Goal: Task Accomplishment & Management: Use online tool/utility

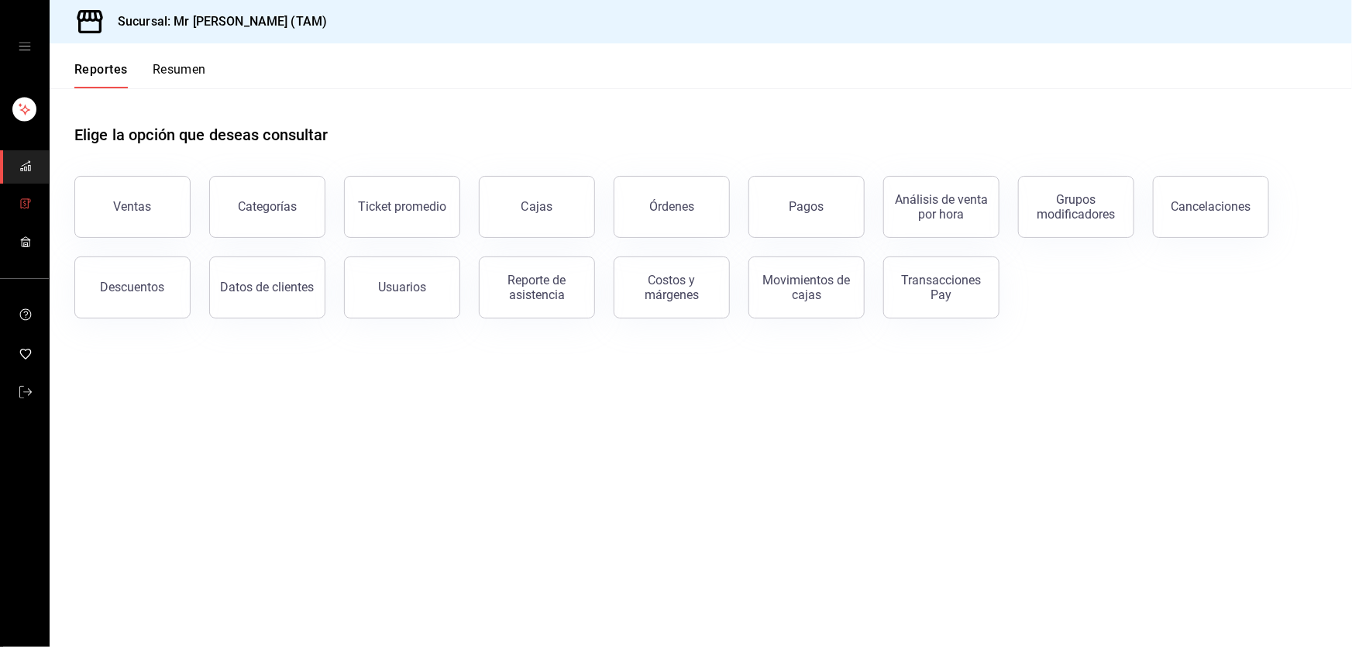
click at [36, 209] on link "mailbox folders" at bounding box center [24, 204] width 49 height 33
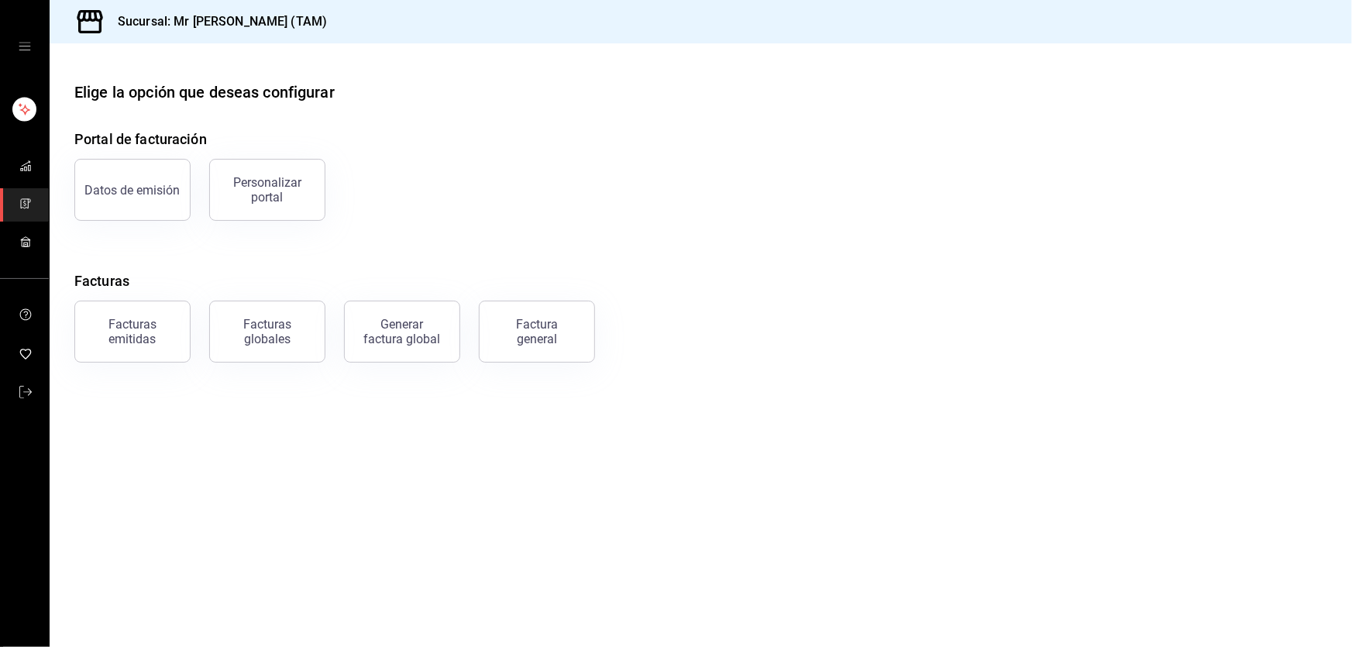
click at [158, 325] on div "Facturas emitidas" at bounding box center [132, 331] width 96 height 29
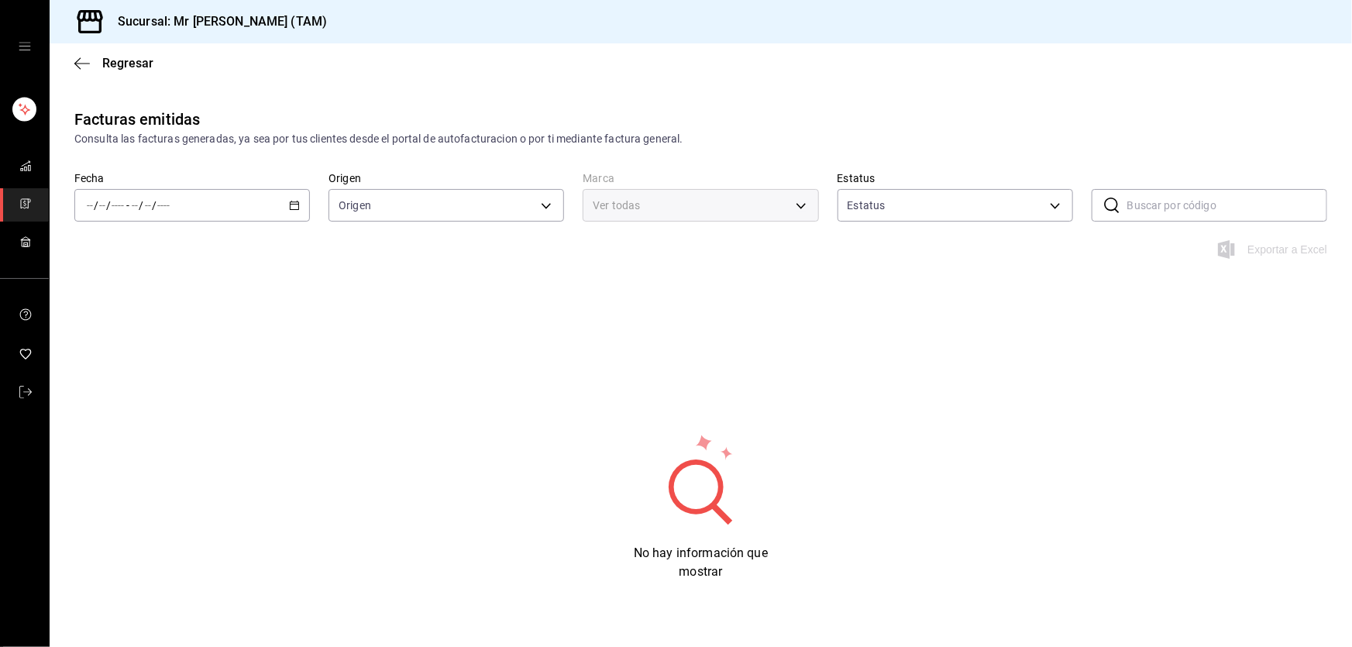
type input "ORDER_INVOICE,GENERAL_INVOICE"
type input "ACTIVE,PENDING_CANCELLATION,CANCELLED,PRE_CANCELLED"
click at [298, 212] on div "/ / - / /" at bounding box center [191, 205] width 235 height 33
type input "7082ddc5-3cea-471a-bd4f-d41619b848f0,bc9a0e64-aa29-4e82-8e21-4ca092c701c3"
click at [132, 369] on li "Mes actual" at bounding box center [147, 356] width 145 height 35
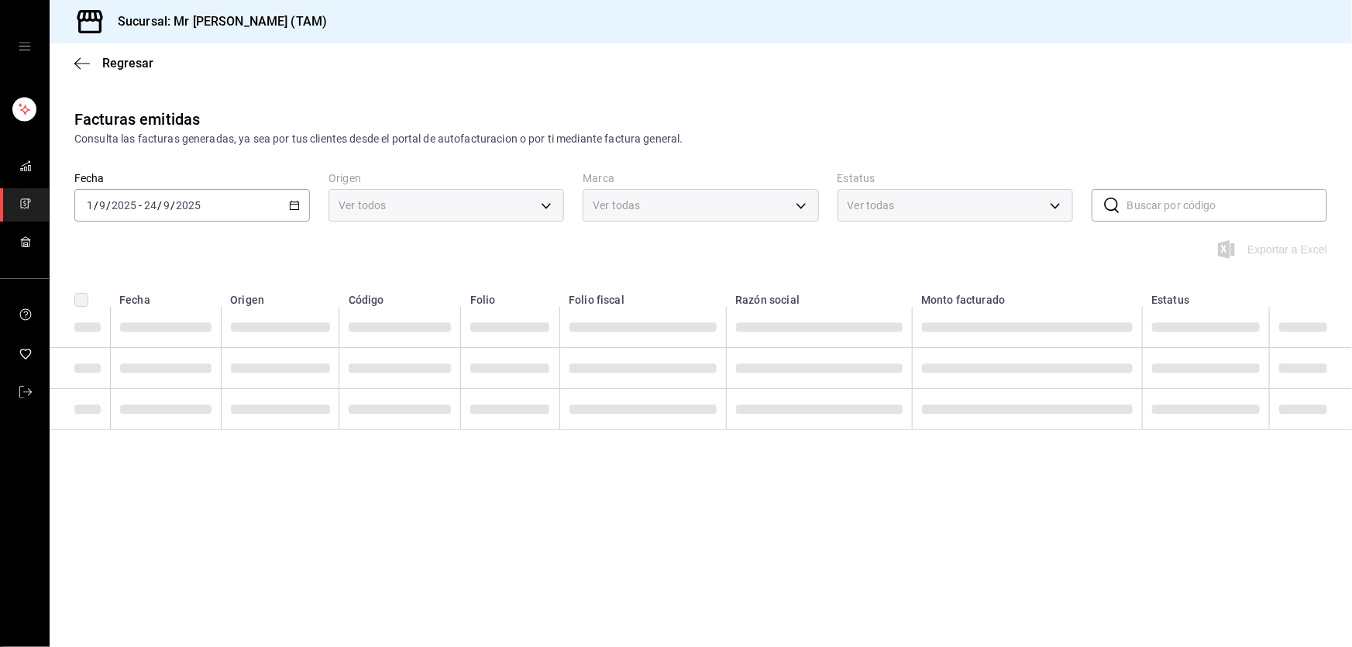
click at [803, 259] on div "Exportar a Excel" at bounding box center [701, 258] width 1302 height 37
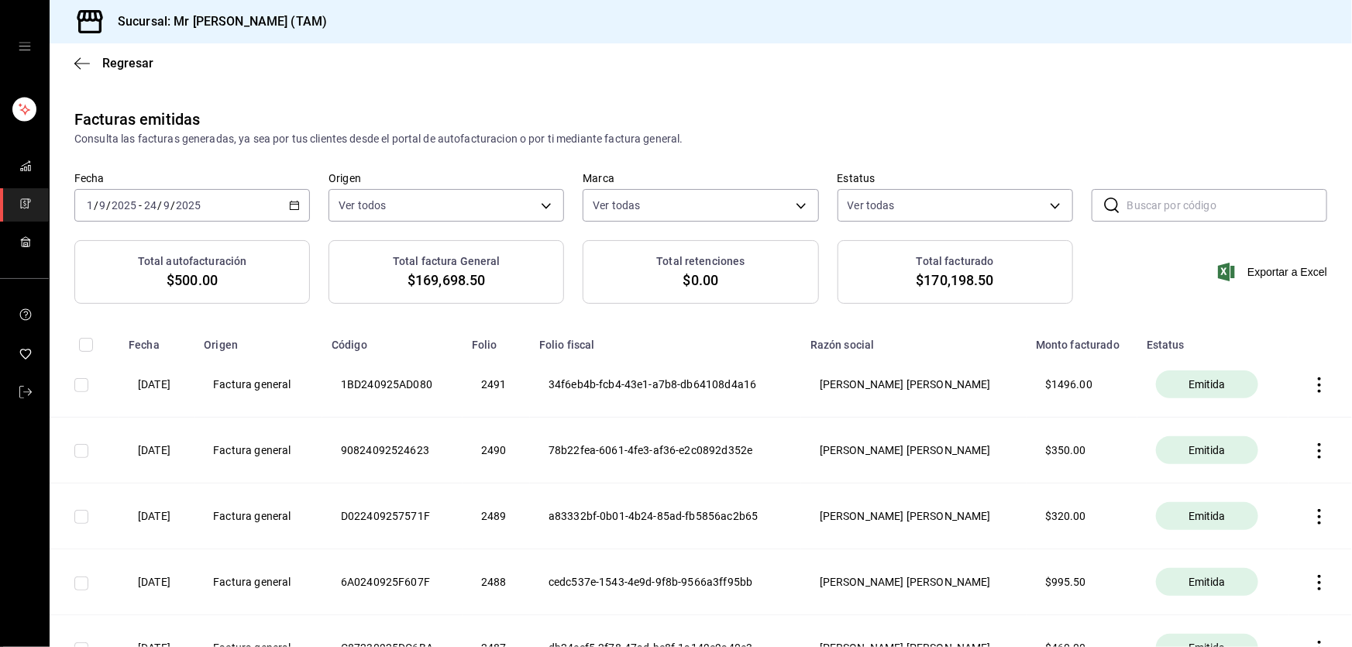
scroll to position [2143, 0]
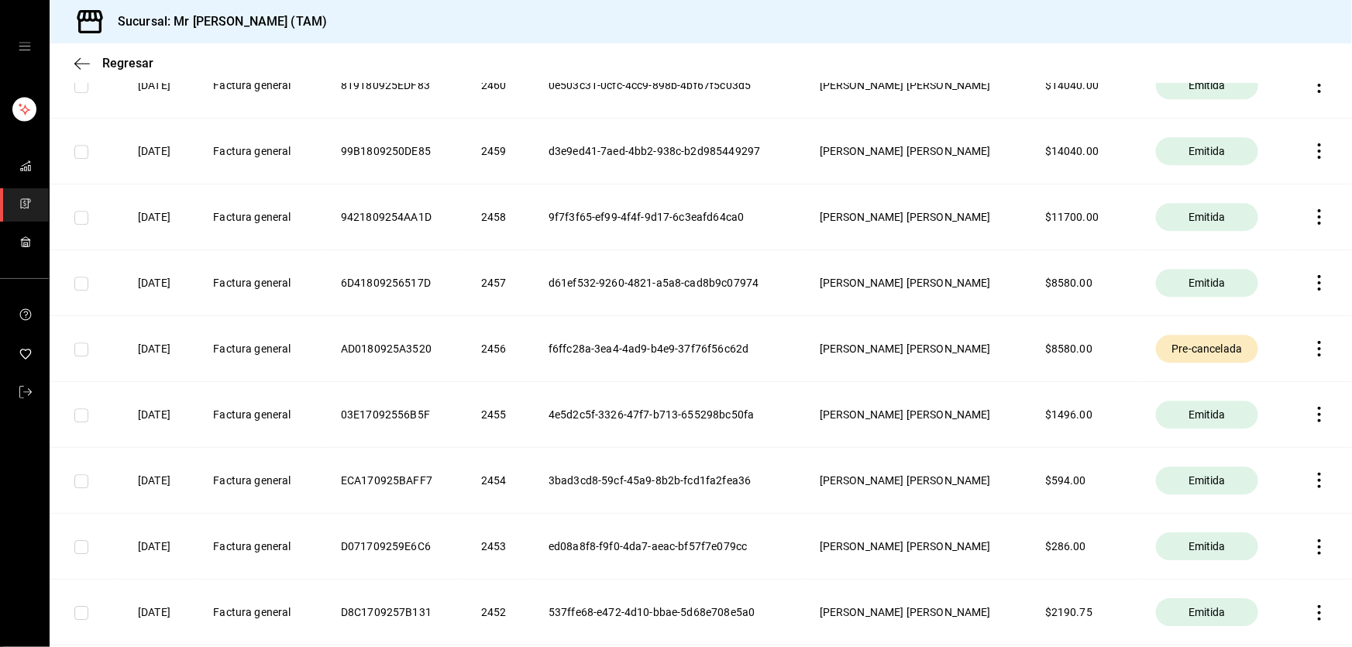
click at [1317, 355] on th at bounding box center [1320, 348] width 64 height 66
click at [1317, 353] on th at bounding box center [1320, 348] width 64 height 66
click at [1313, 344] on icon "button" at bounding box center [1318, 348] width 15 height 15
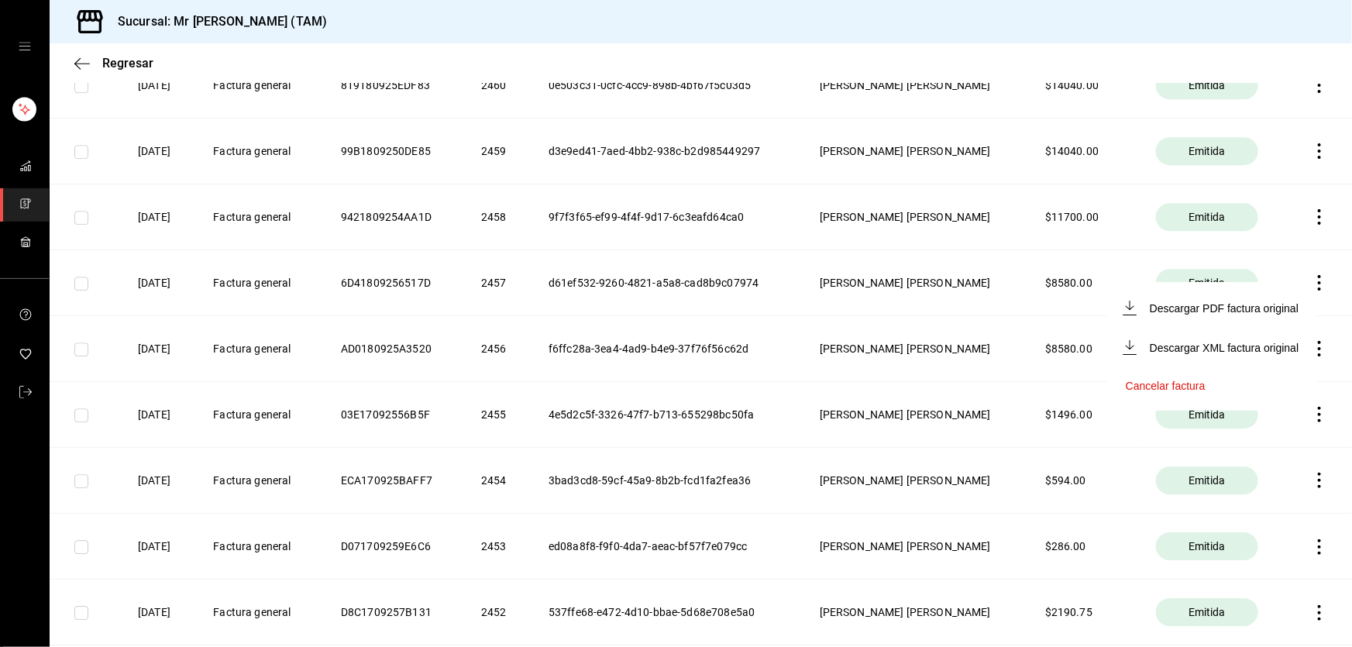
click at [1239, 318] on li "Descargar PDF factura original" at bounding box center [1212, 308] width 210 height 40
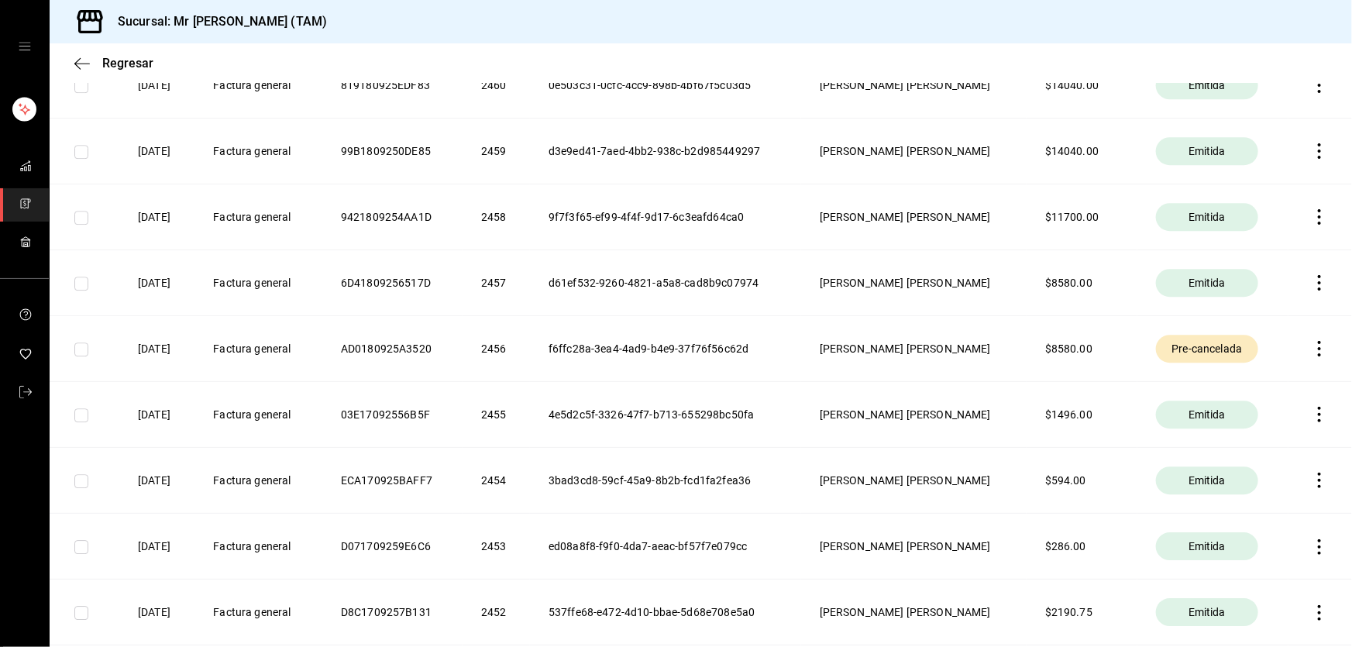
click at [1311, 278] on icon "button" at bounding box center [1318, 282] width 15 height 15
click at [1269, 247] on div "Descargar PDF" at bounding box center [1260, 242] width 74 height 12
click at [621, 276] on th "d61ef532-9260-4821-a5a8-cad8b9c07974" at bounding box center [665, 282] width 271 height 66
copy th "9260"
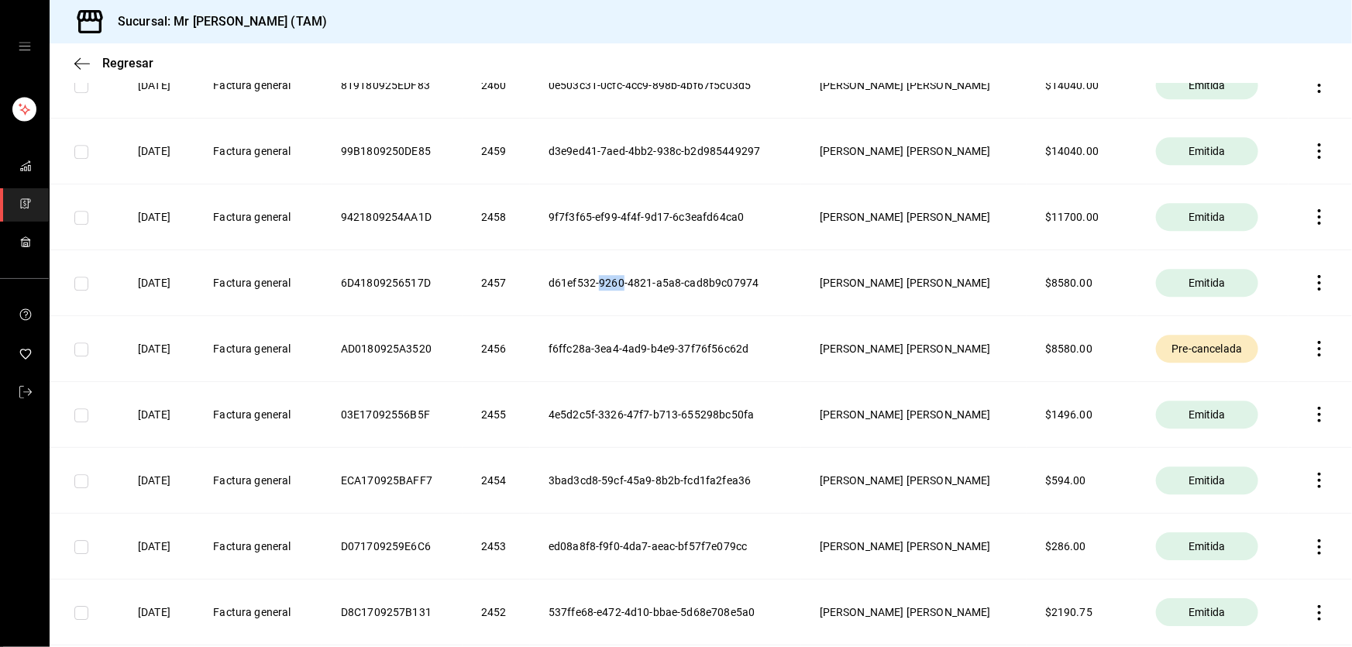
click at [621, 276] on th "d61ef532-9260-4821-a5a8-cad8b9c07974" at bounding box center [665, 282] width 271 height 66
click at [670, 355] on th "f6ffc28a-3ea4-4ad9-b4e9-37f76f56c62d" at bounding box center [665, 348] width 271 height 66
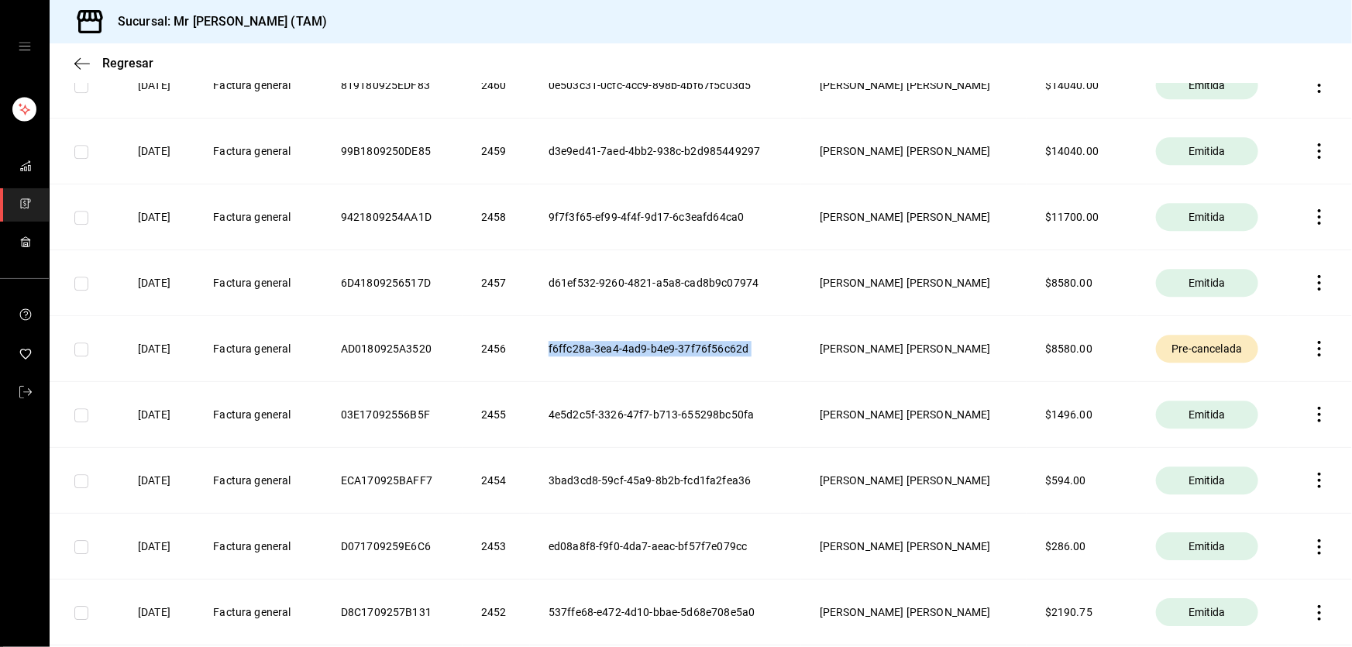
click at [670, 355] on th "f6ffc28a-3ea4-4ad9-b4e9-37f76f56c62d" at bounding box center [665, 348] width 271 height 66
copy th "f6ffc28a-3ea4-4ad9-b4e9-37f76f56c62d"
click at [592, 281] on th "d61ef532-9260-4821-a5a8-cad8b9c07974" at bounding box center [665, 282] width 271 height 66
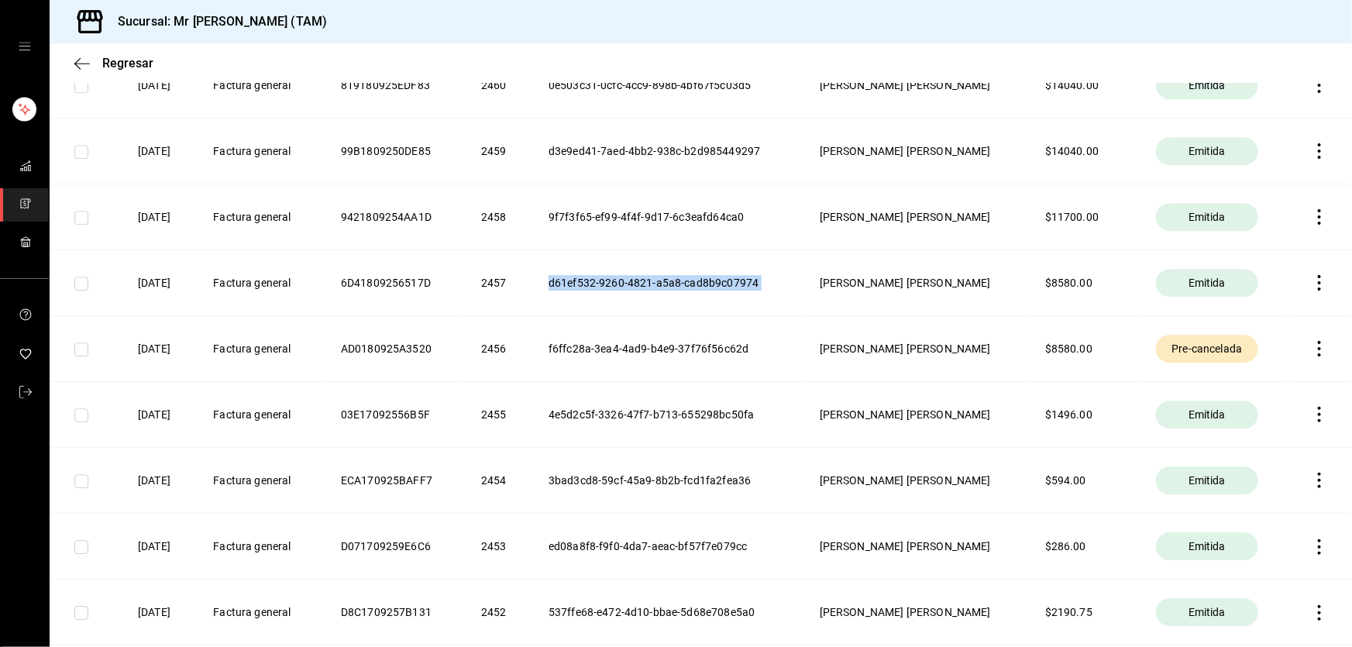
copy th "d61ef532-9260-4821-a5a8-cad8b9c07974"
